Goal: Transaction & Acquisition: Purchase product/service

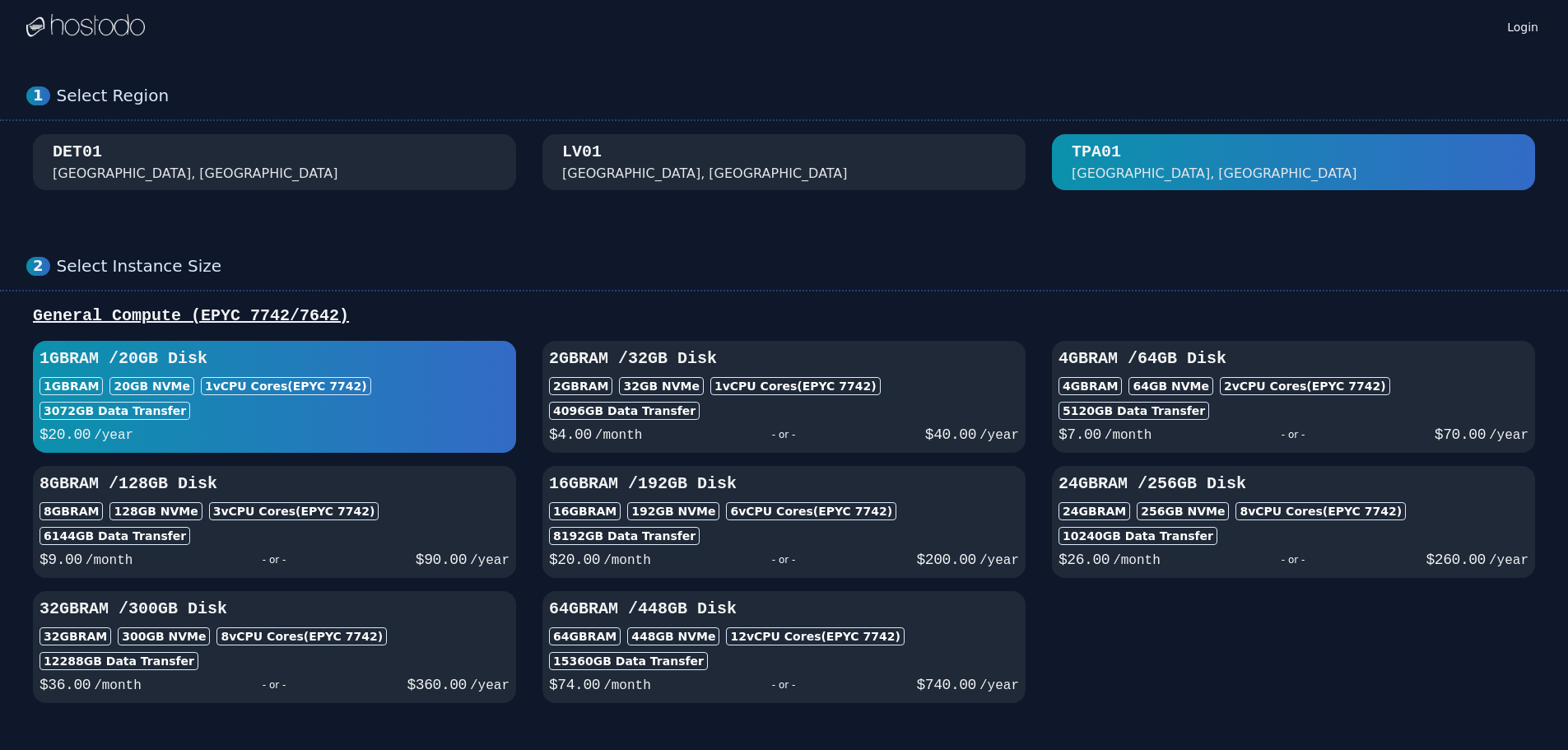
click at [887, 159] on div "LV01 Las Vegas, NV" at bounding box center [784, 162] width 444 height 43
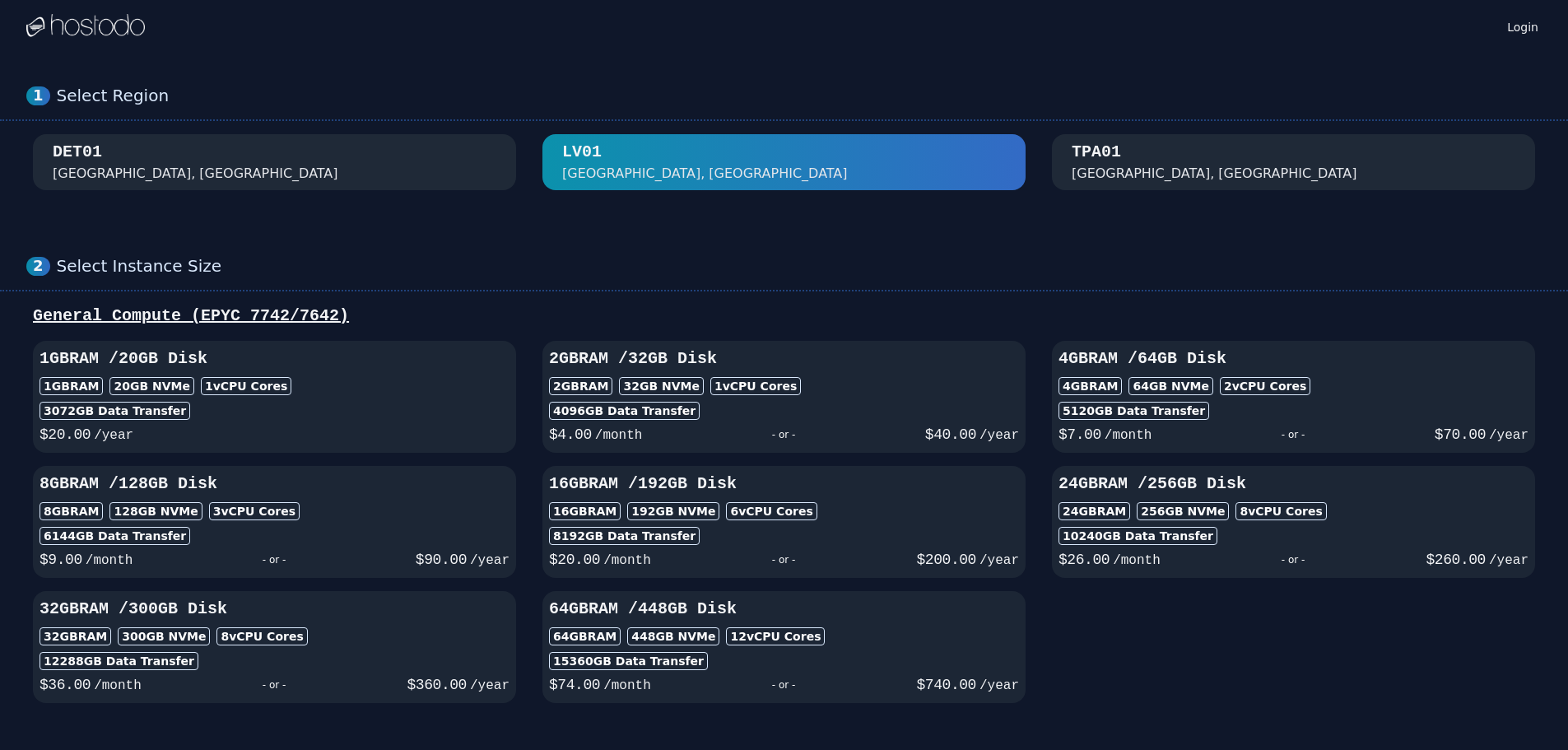
click at [422, 133] on div "1 Select Region DET01 Detroit, MI LV01 Las Vegas, NV TPA01 Tampa, FL" at bounding box center [784, 138] width 1568 height 171
click at [356, 169] on div "DET01 Detroit, MI" at bounding box center [274, 162] width 444 height 43
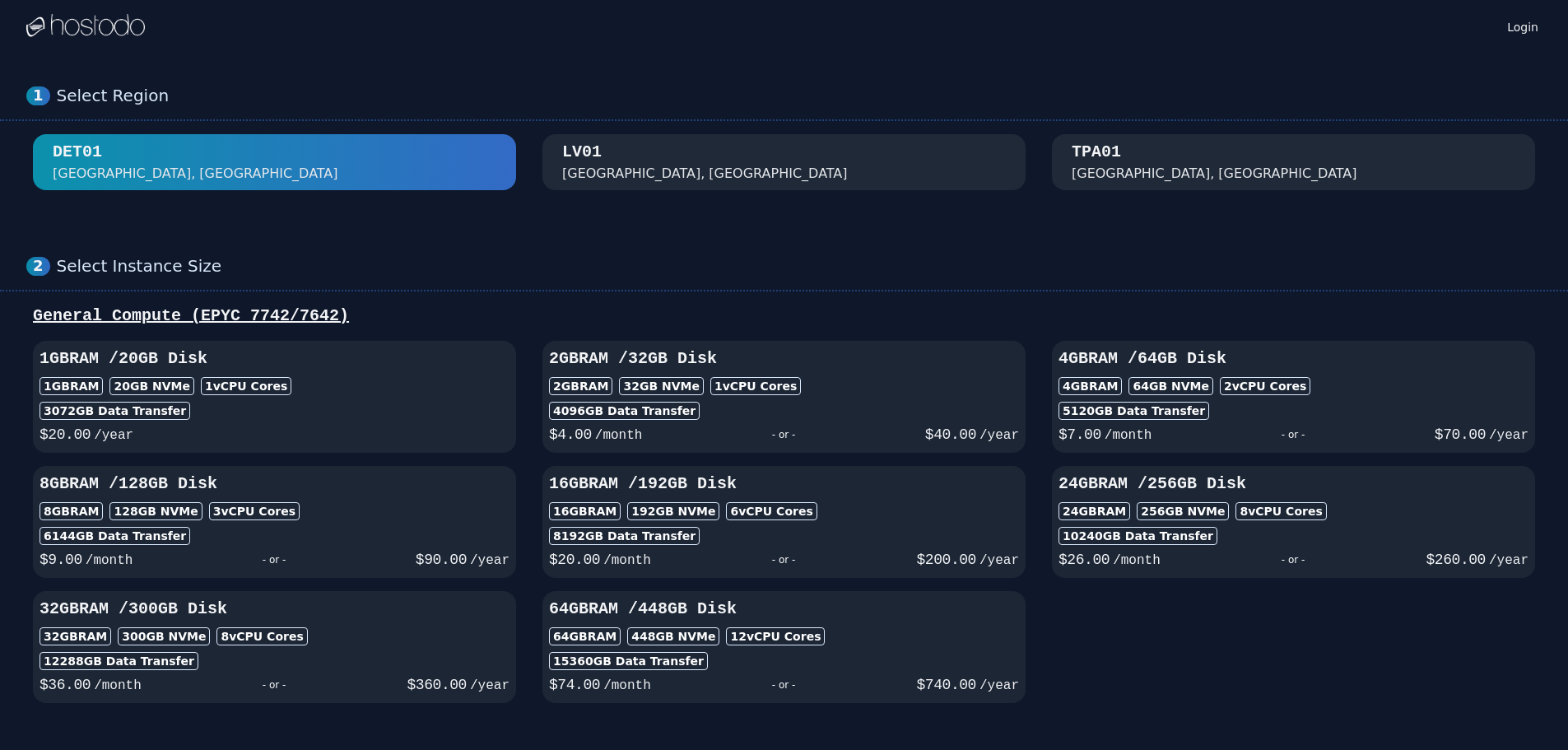
click at [640, 176] on div "[GEOGRAPHIC_DATA], [GEOGRAPHIC_DATA]" at bounding box center [705, 174] width 285 height 19
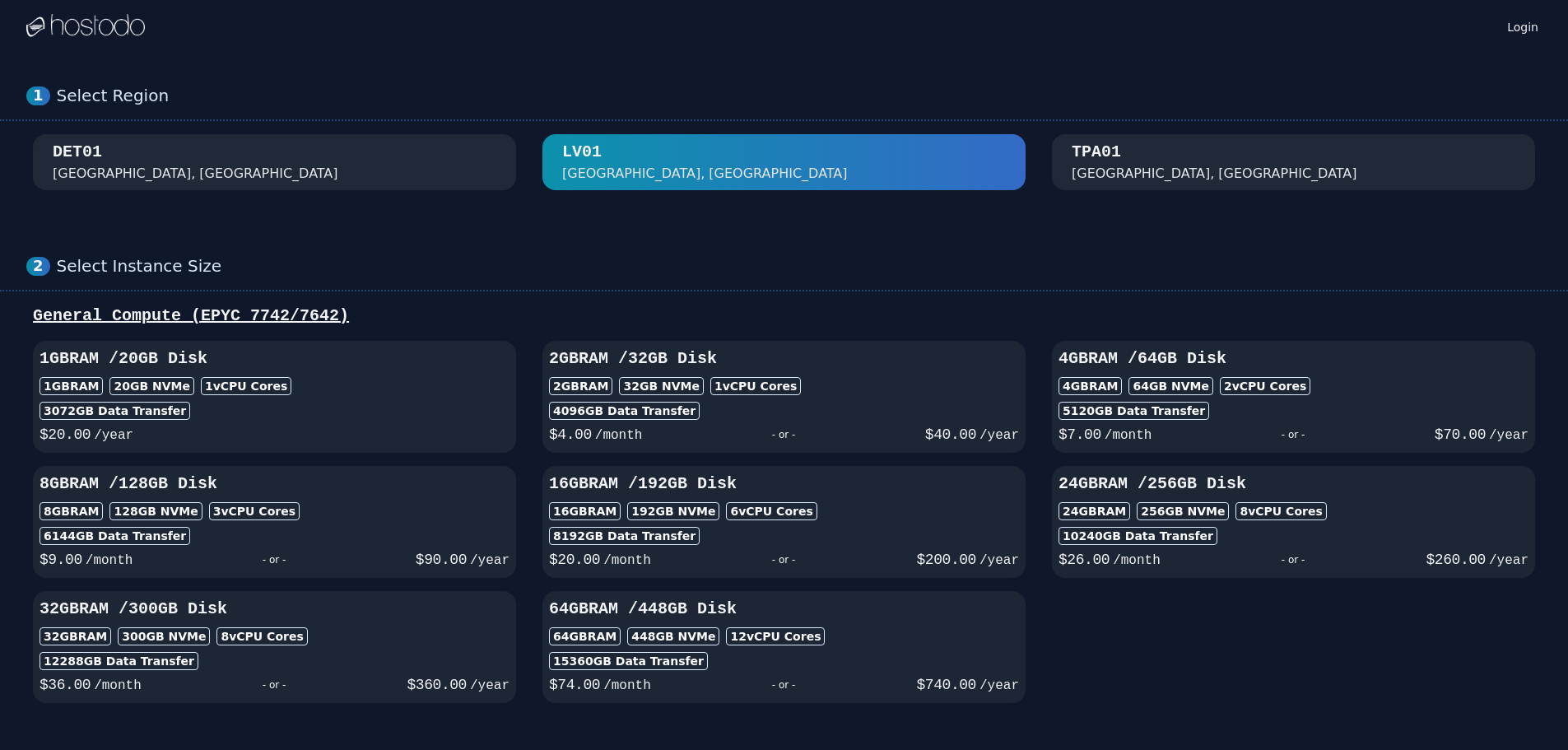
click at [1118, 173] on div "[GEOGRAPHIC_DATA], [GEOGRAPHIC_DATA]" at bounding box center [1215, 174] width 285 height 19
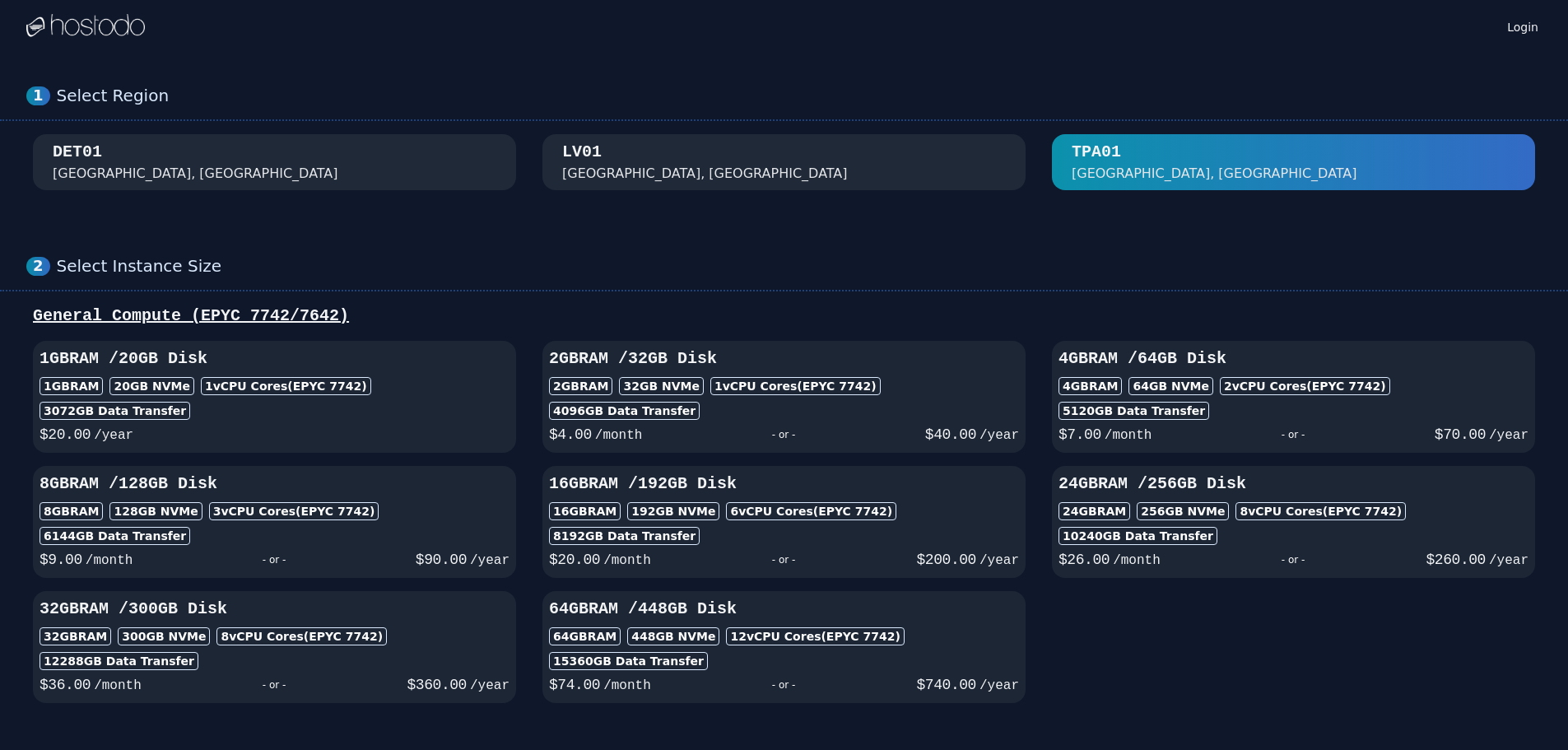
scroll to position [550, 0]
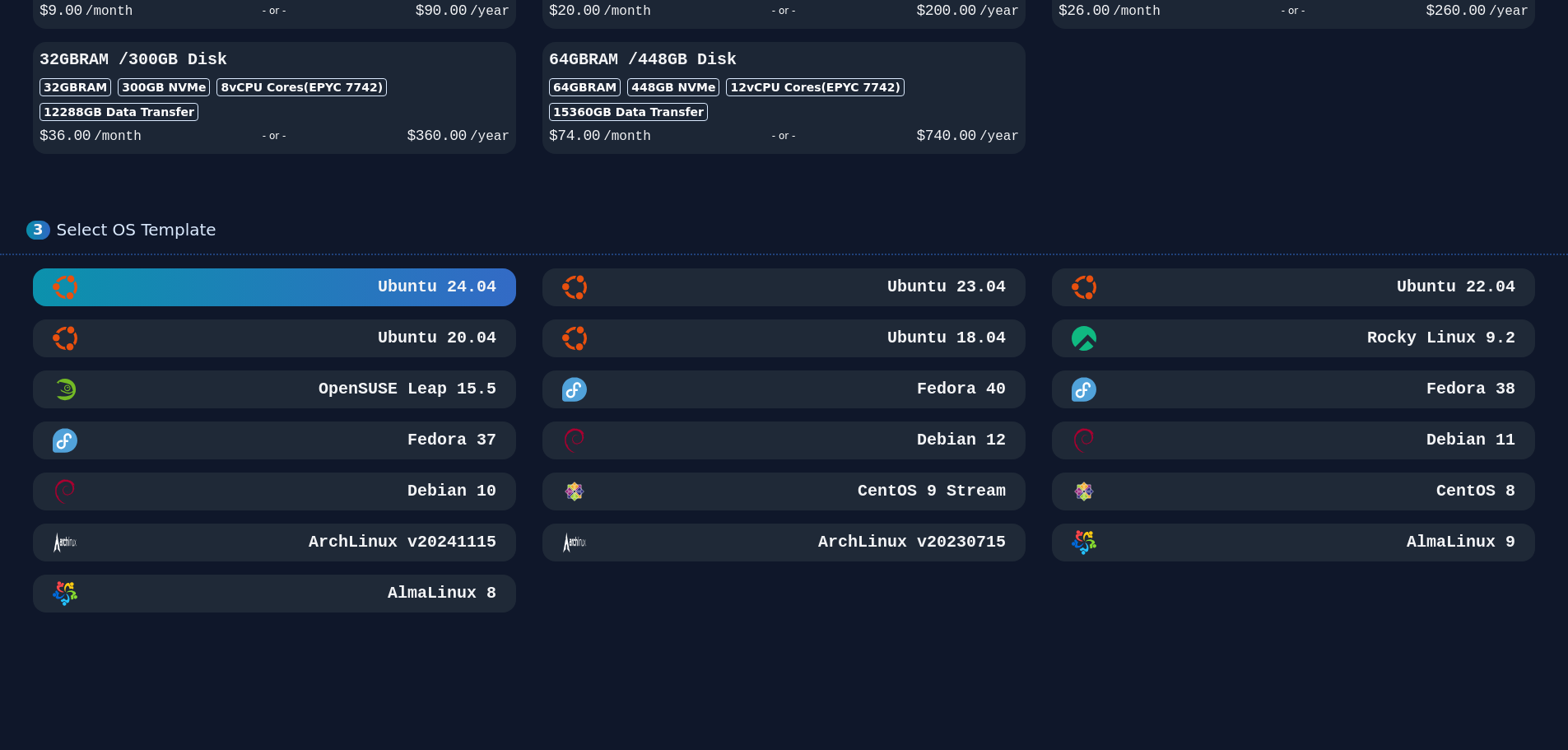
click at [423, 615] on div "3 Select OS Template Ubuntu 24.04 Ubuntu 23.04 Ubuntu 22.04 Ubuntu 20.04 Ubuntu…" at bounding box center [784, 416] width 1568 height 459
click at [419, 600] on h3 "AlmaLinux 8" at bounding box center [440, 594] width 112 height 23
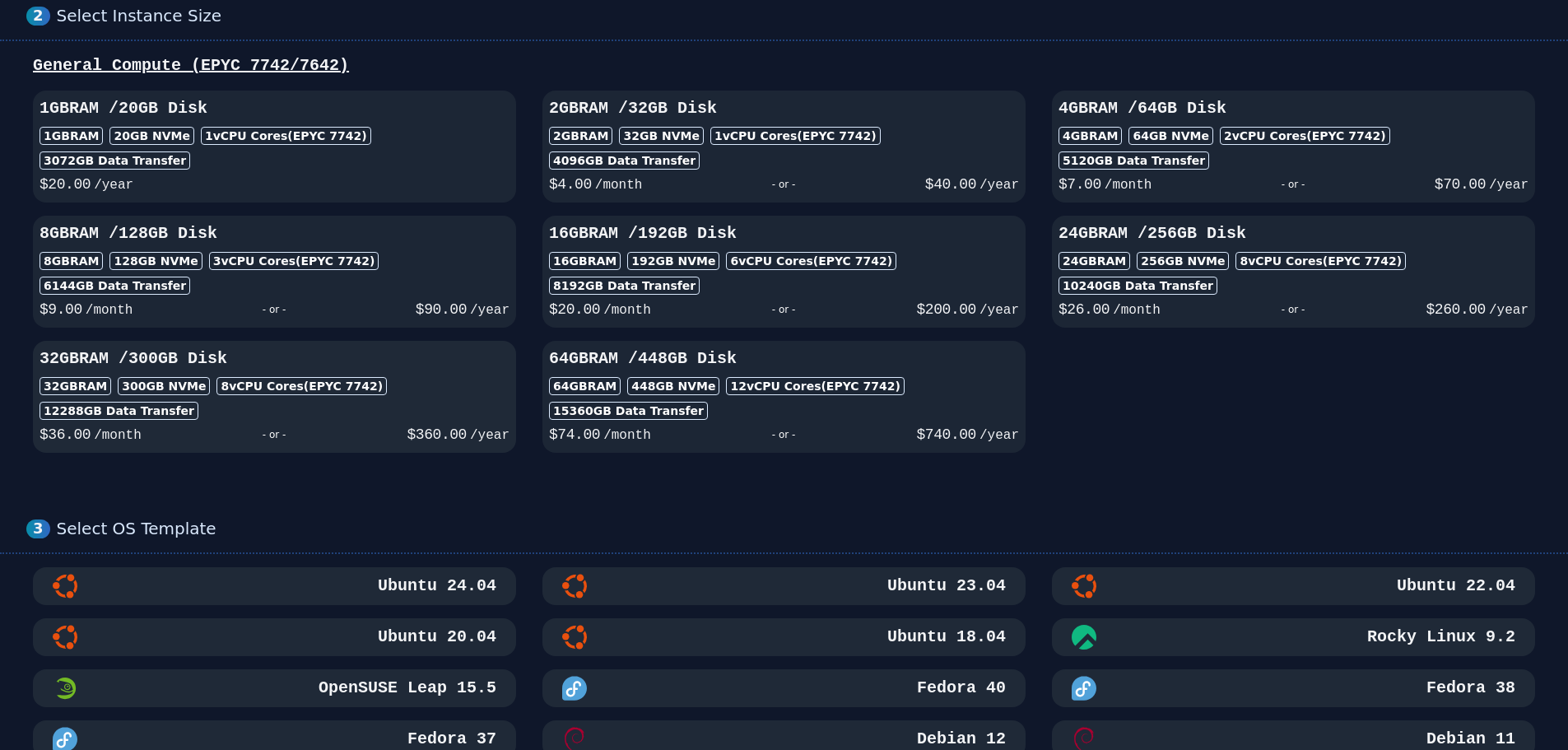
scroll to position [0, 0]
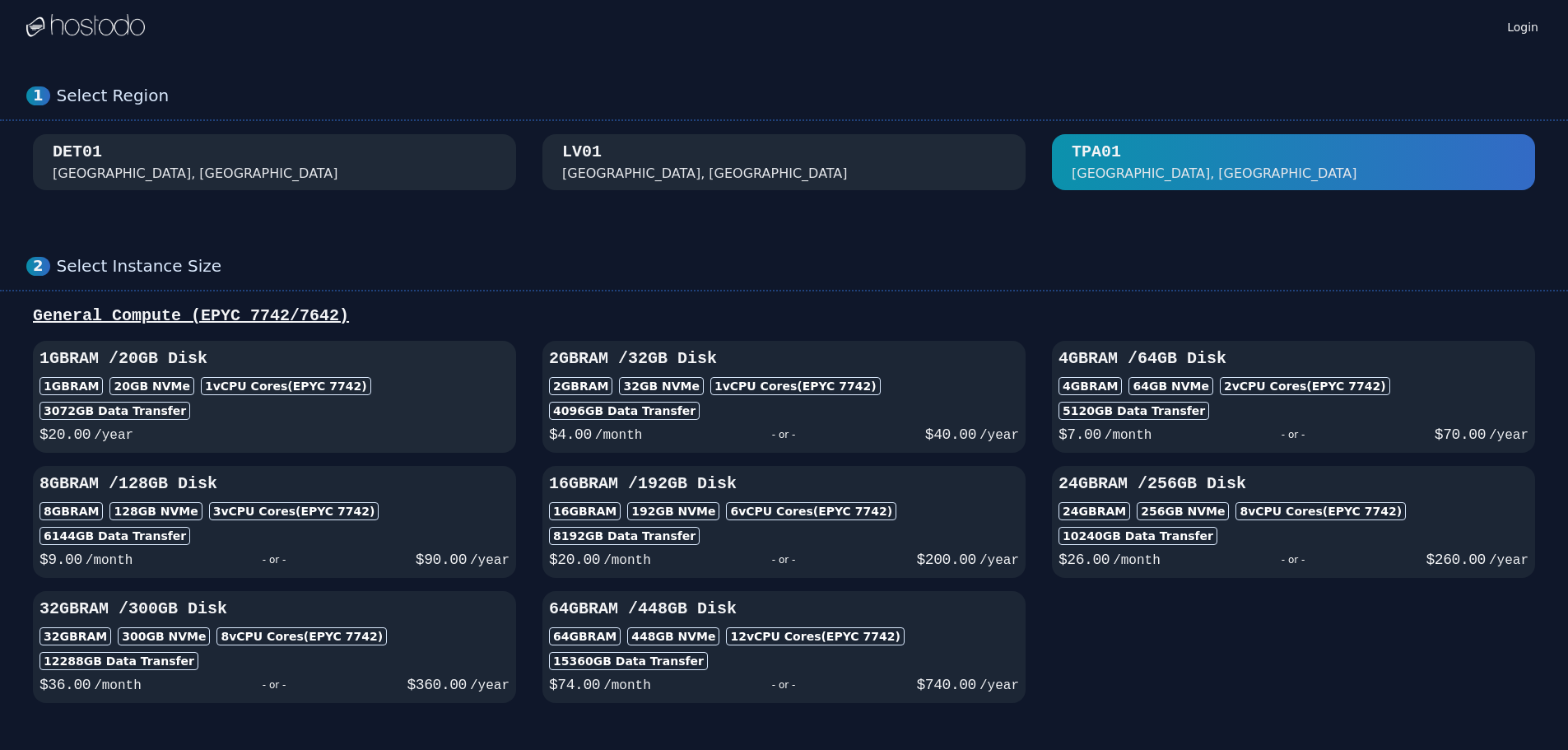
drag, startPoint x: 114, startPoint y: 441, endPoint x: 128, endPoint y: 438, distance: 14.3
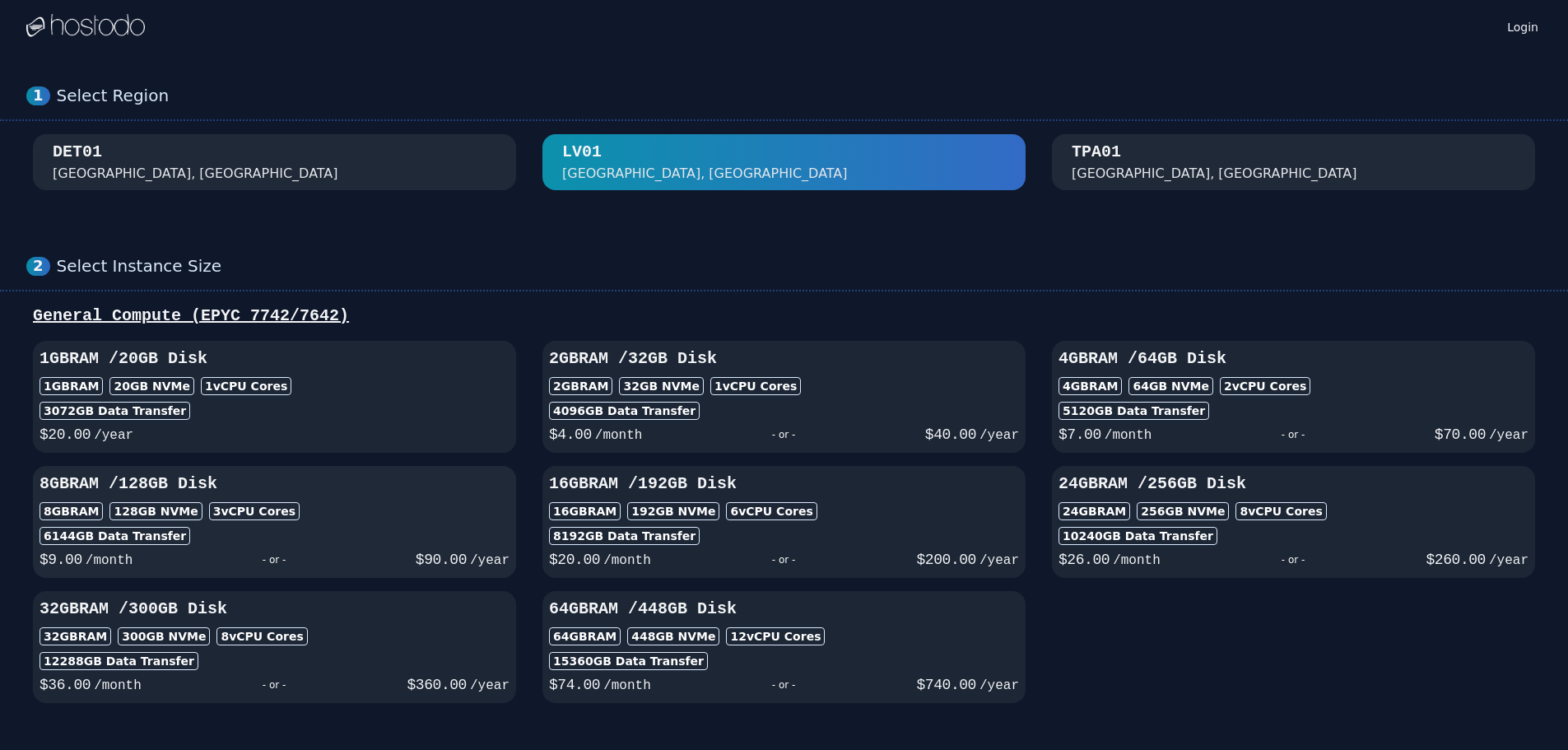
drag, startPoint x: 86, startPoint y: 468, endPoint x: 69, endPoint y: 469, distance: 17.0
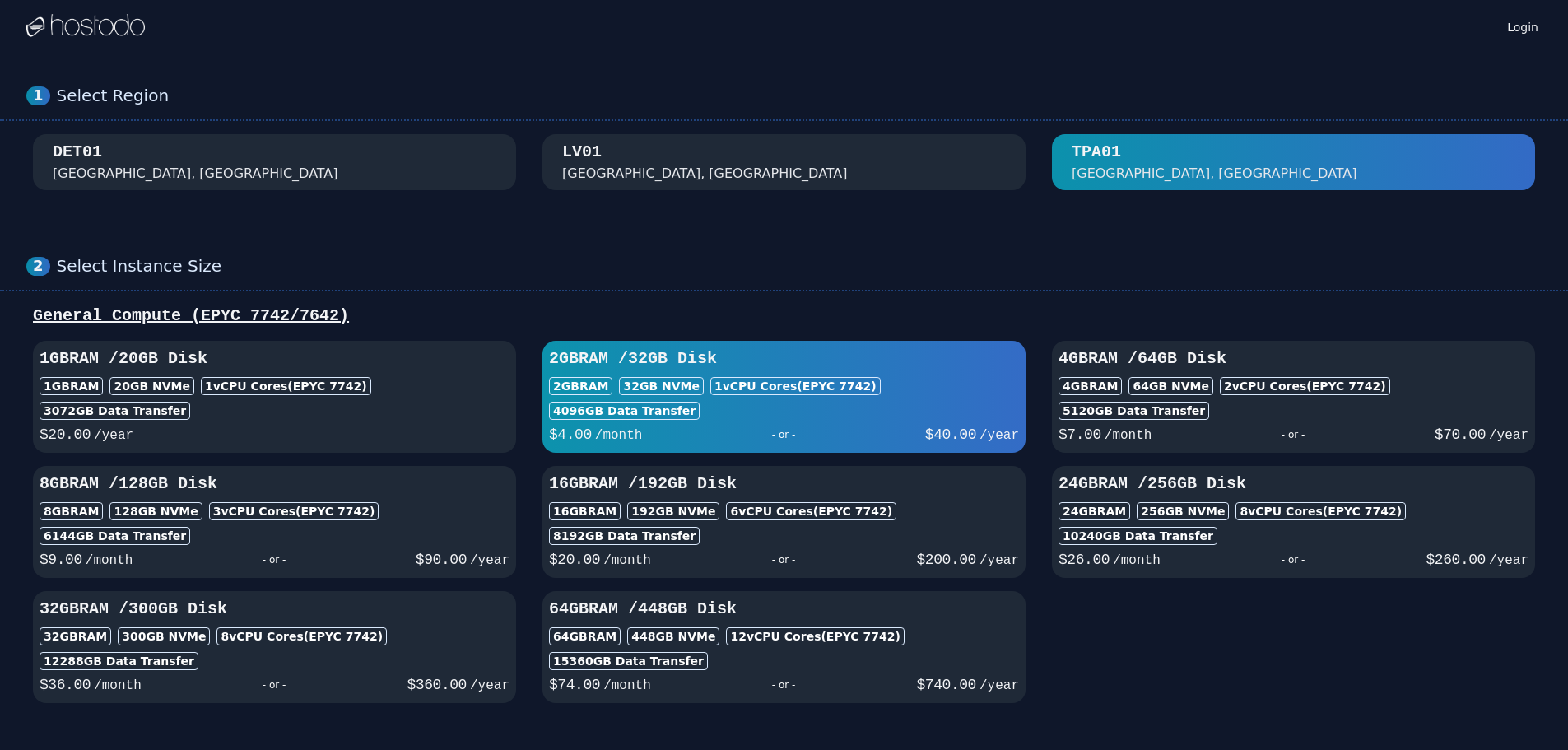
click at [750, 427] on div "- or -" at bounding box center [783, 435] width 283 height 23
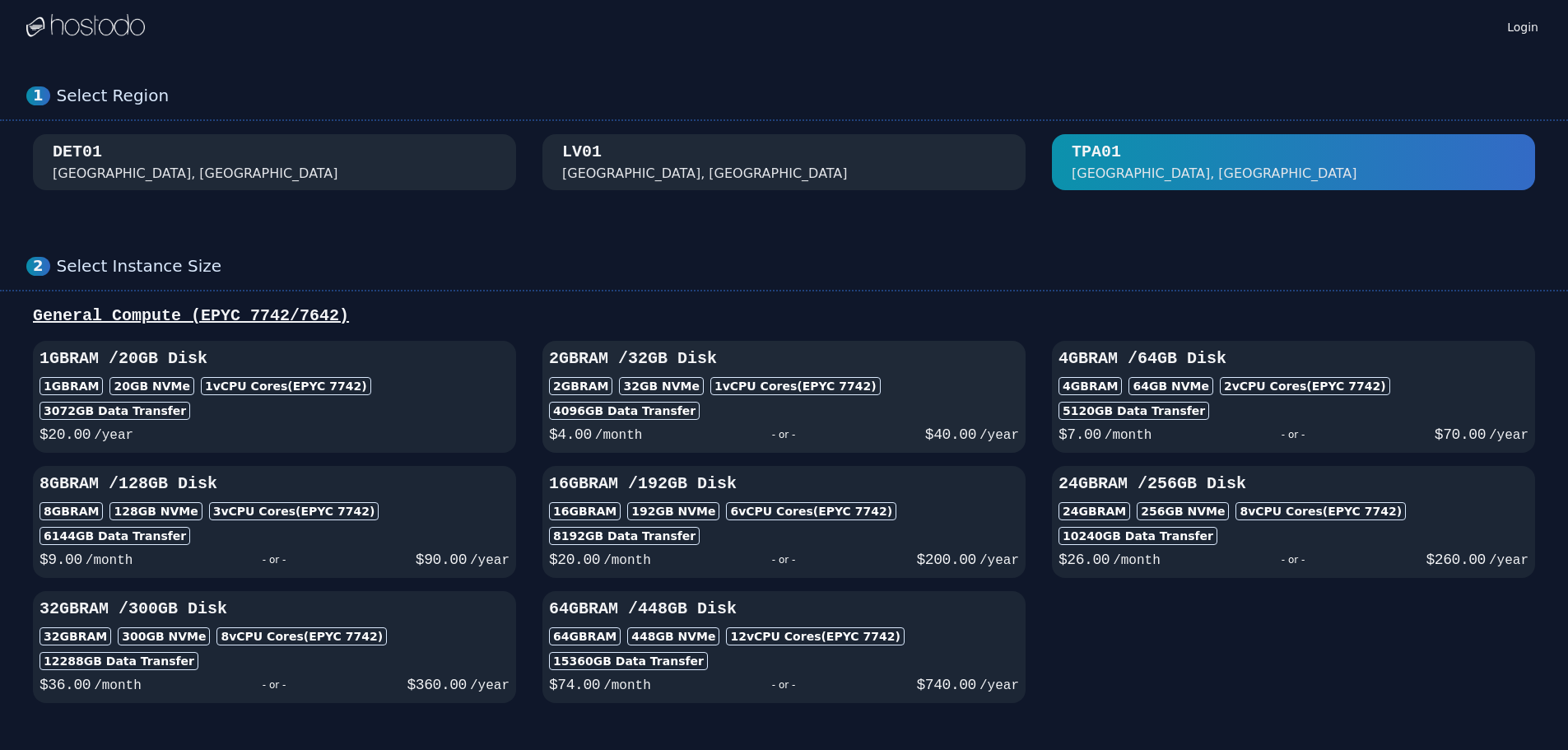
click at [750, 427] on div "- or -" at bounding box center [783, 435] width 283 height 23
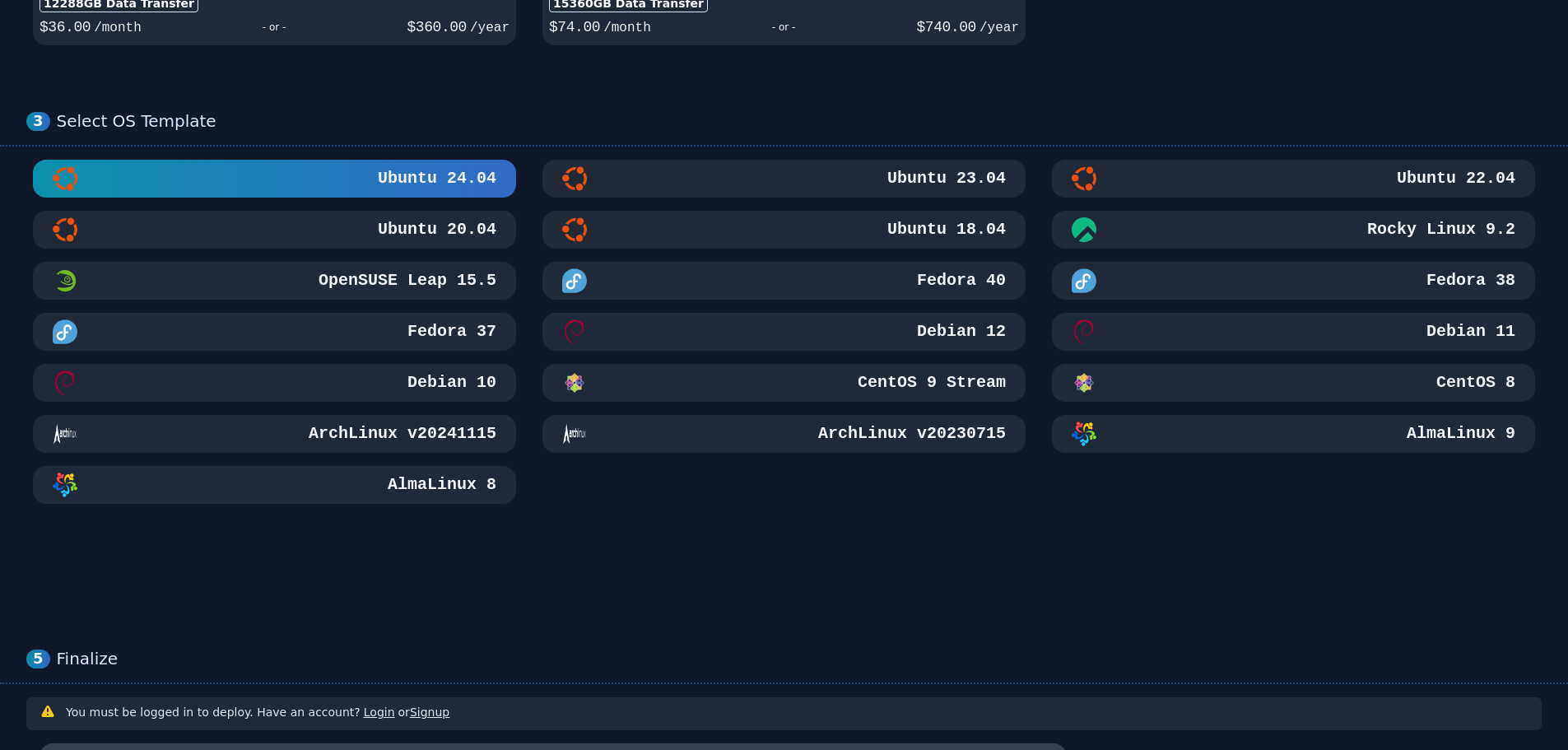
scroll to position [1208, 0]
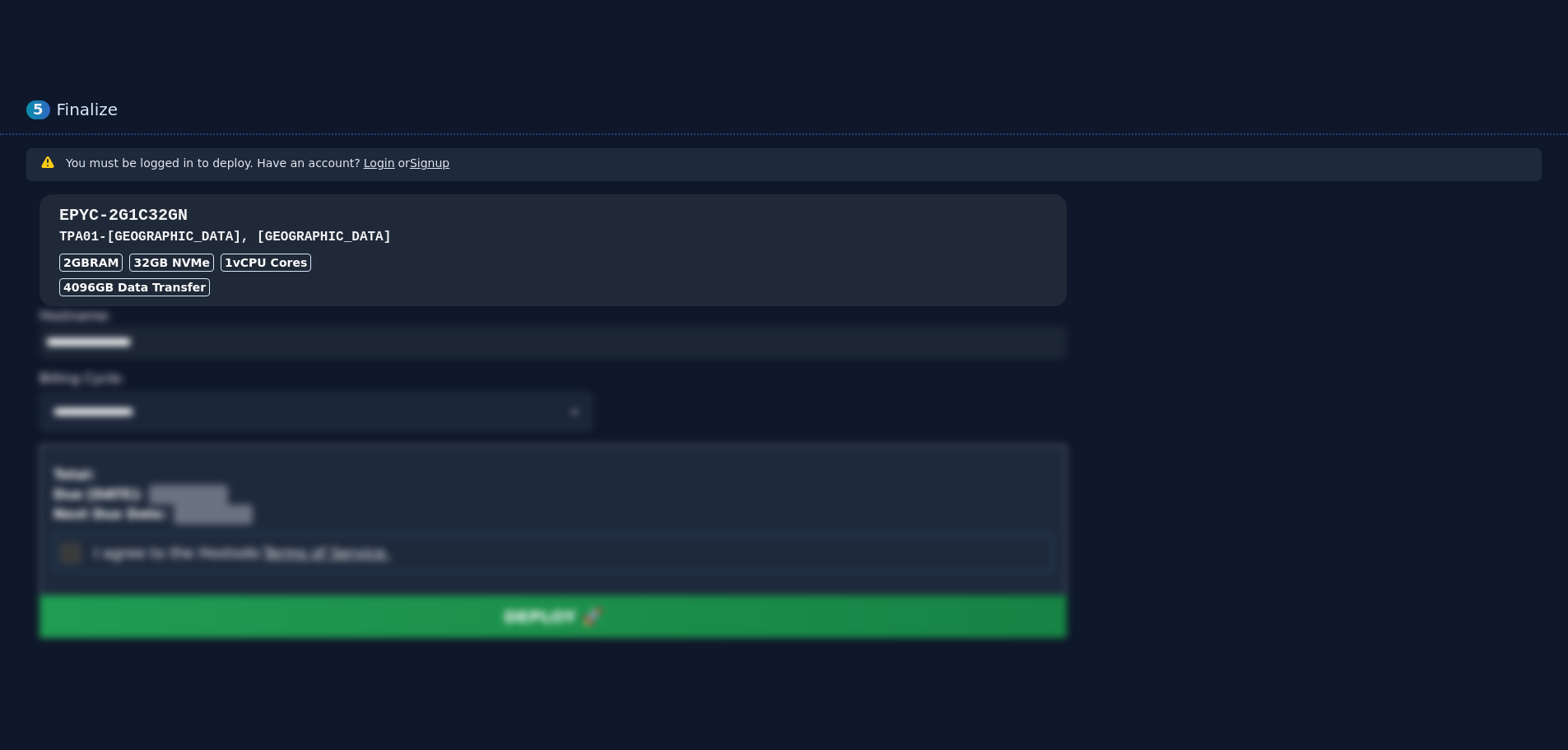
click at [246, 252] on div "EPYC-2G1C32GN TPA01 - [GEOGRAPHIC_DATA] RAM 32 GB NVMe 1 vCPU Cores 4096 GB Dat…" at bounding box center [553, 250] width 1027 height 92
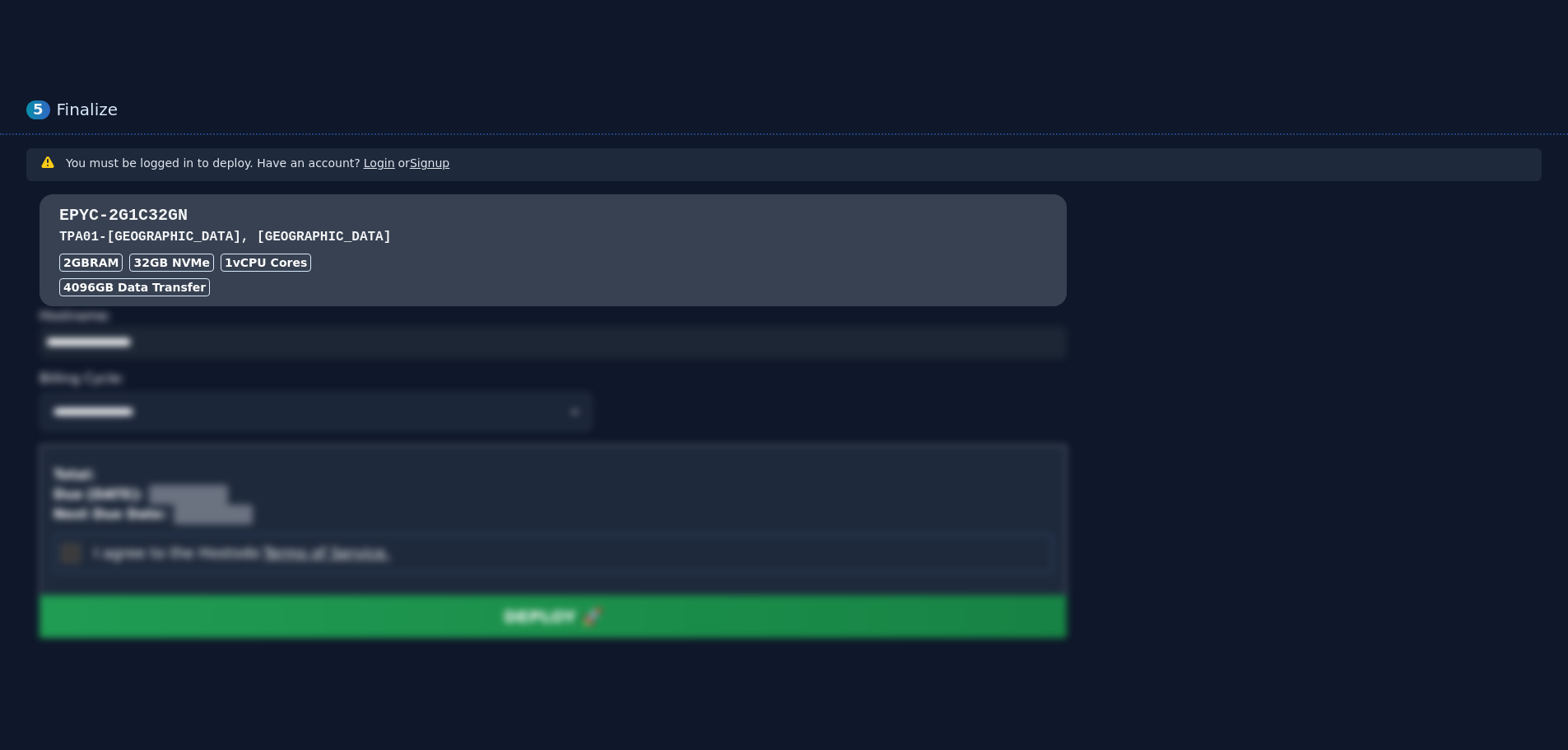
click at [156, 383] on div "Billing Cycle:" at bounding box center [553, 378] width 1027 height 26
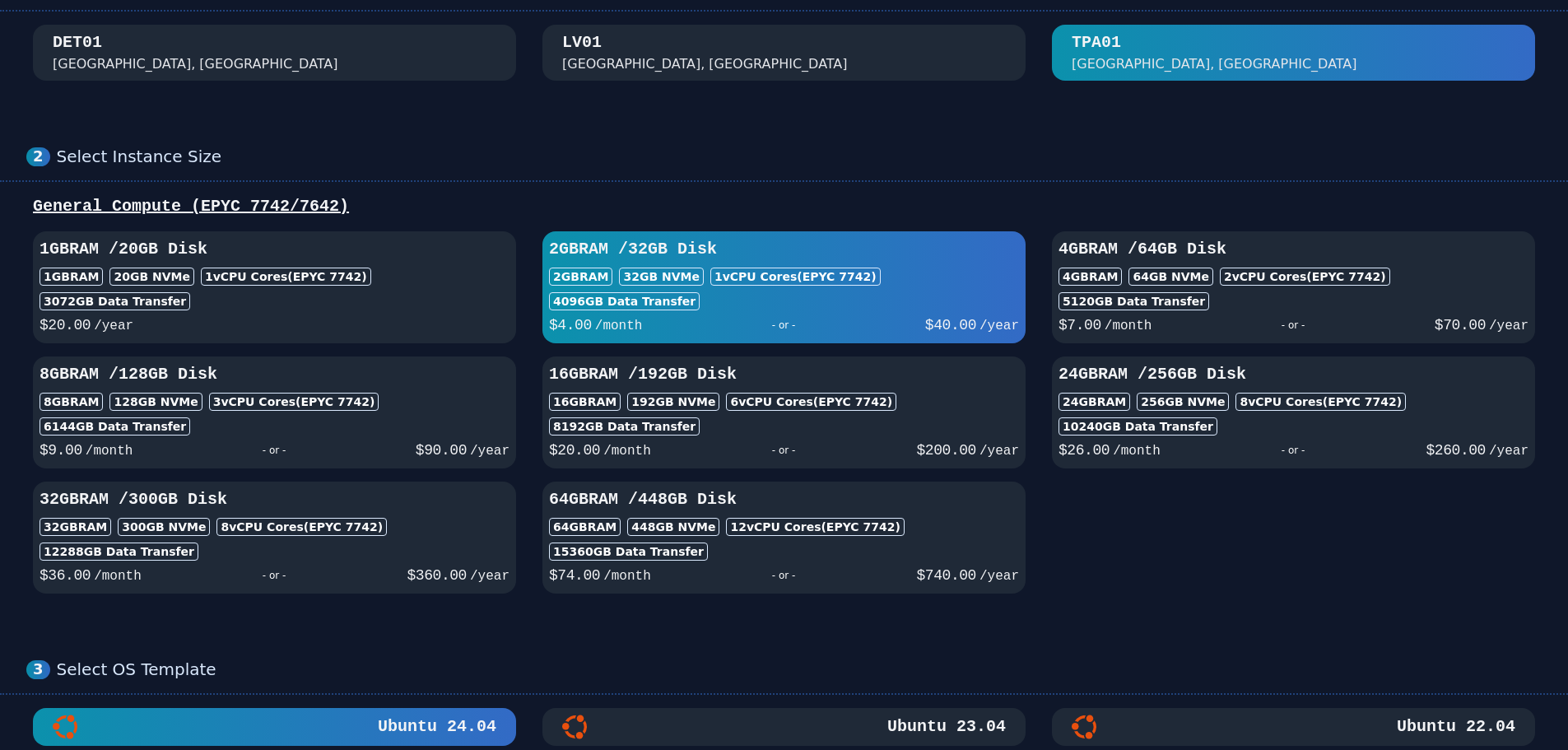
scroll to position [658, 0]
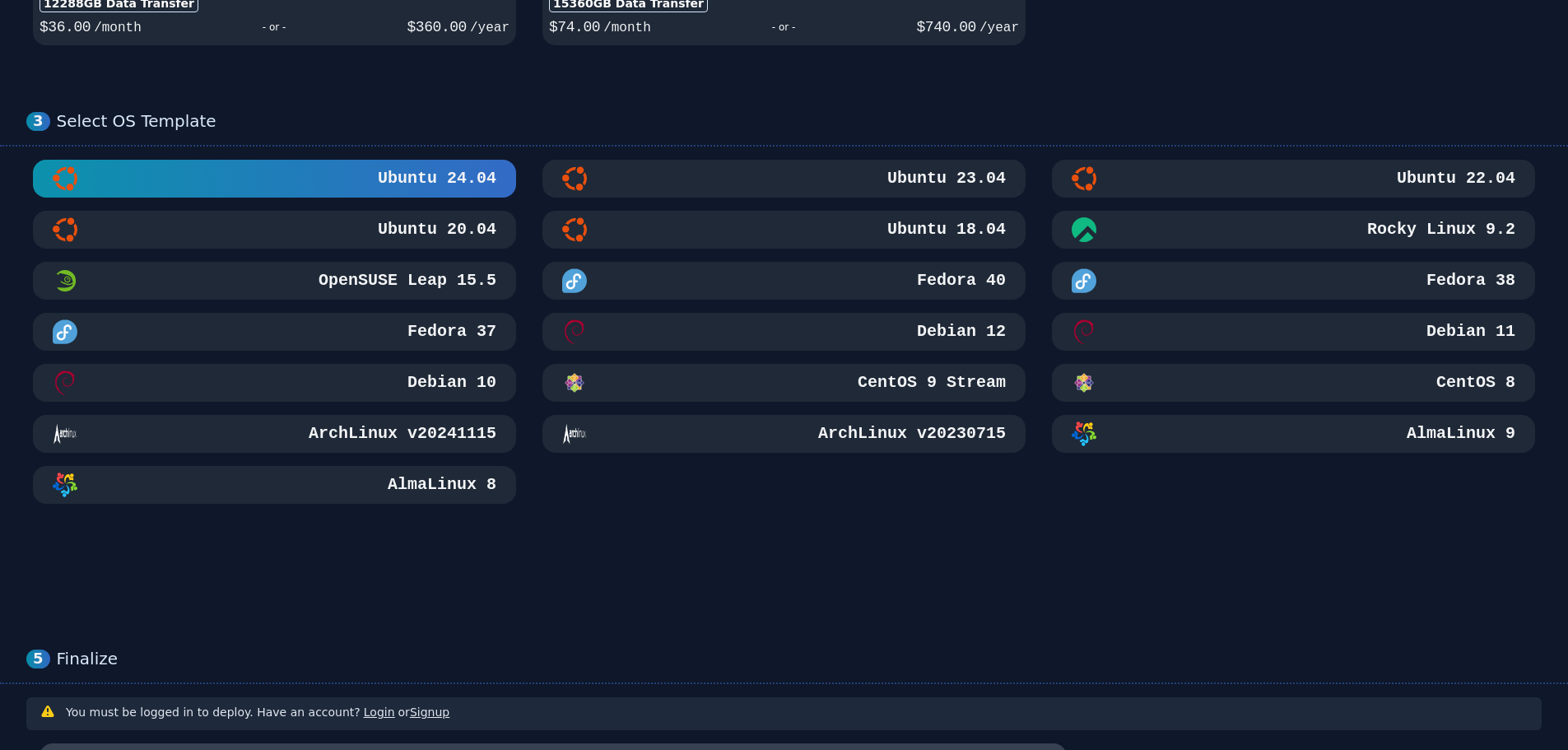
click at [392, 492] on div "AlmaLinux 8" at bounding box center [274, 485] width 444 height 24
